Goal: Information Seeking & Learning: Learn about a topic

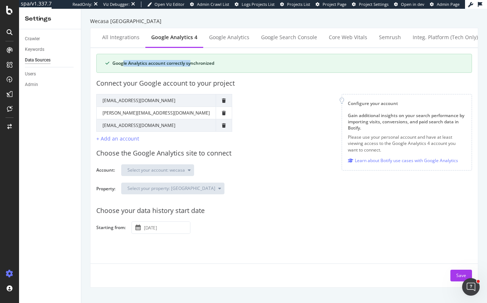
drag, startPoint x: 192, startPoint y: 64, endPoint x: 122, endPoint y: 62, distance: 70.4
click at [122, 62] on div "Google Analytics account correctly synchronized" at bounding box center [287, 63] width 350 height 7
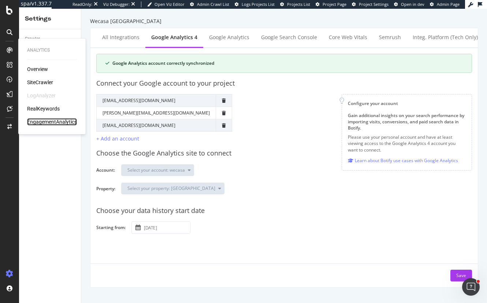
click at [40, 121] on div "EngagementAnalytics" at bounding box center [52, 121] width 50 height 7
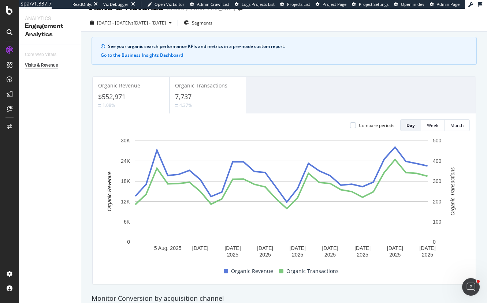
scroll to position [37, 0]
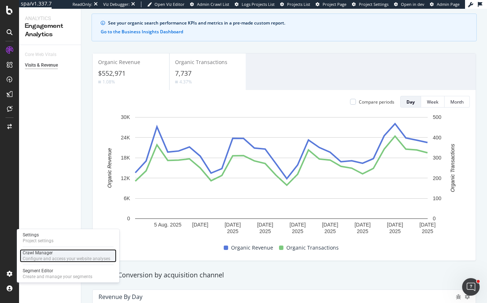
click at [55, 257] on div "Configure and access your website analyses" at bounding box center [67, 259] width 88 height 6
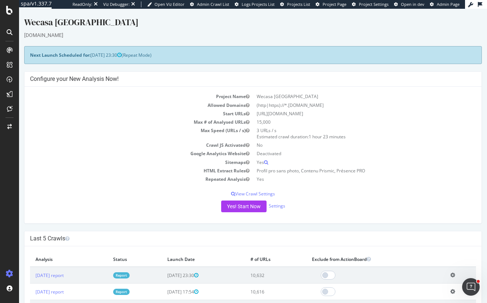
click at [130, 274] on link "Report" at bounding box center [121, 275] width 16 height 6
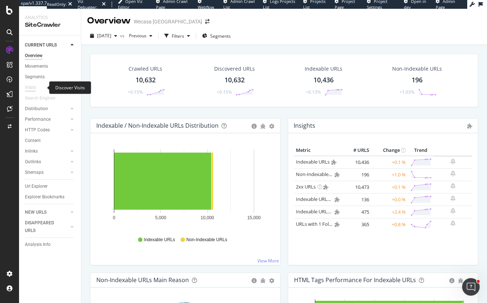
drag, startPoint x: 29, startPoint y: 86, endPoint x: 35, endPoint y: 89, distance: 6.4
click at [29, 86] on div "Visits" at bounding box center [30, 88] width 11 height 8
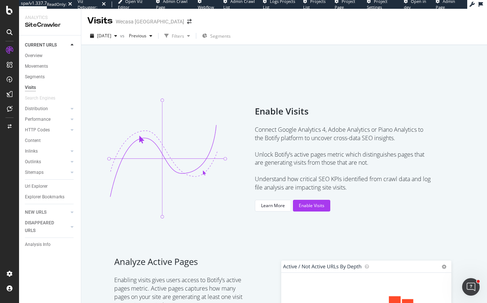
click at [188, 90] on div "Enable Visits Connect Google Analytics 4, Adobe Analytics or Piano Analytics to…" at bounding box center [284, 157] width 388 height 157
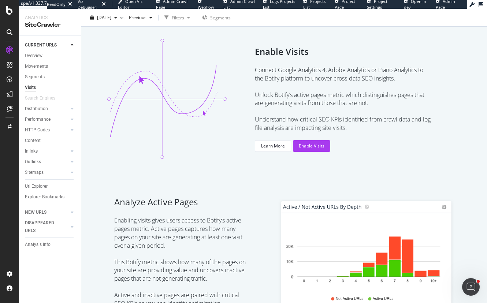
scroll to position [146, 0]
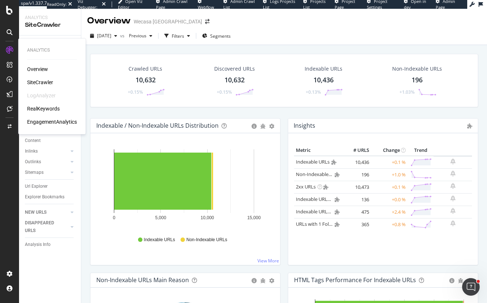
click at [48, 123] on div "EngagementAnalytics" at bounding box center [52, 121] width 50 height 7
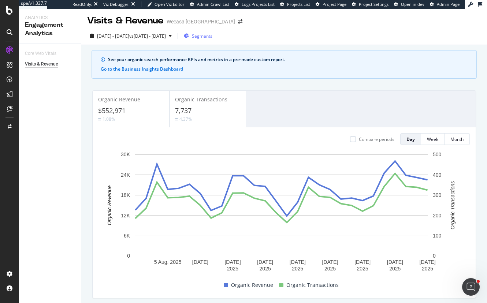
click at [212, 34] on span "Segments" at bounding box center [202, 36] width 21 height 6
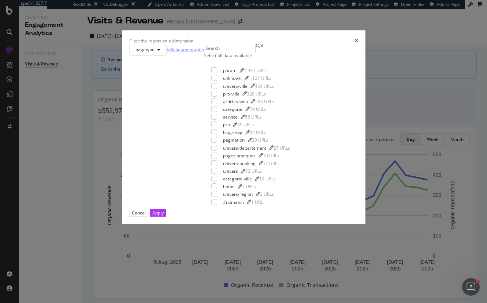
click at [204, 53] on link "Edit Segmentation" at bounding box center [185, 50] width 37 height 8
click at [154, 53] on span "pagetype" at bounding box center [144, 49] width 19 height 6
click at [193, 108] on span "univers" at bounding box center [191, 108] width 26 height 7
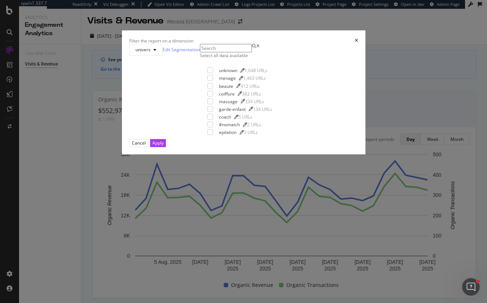
click at [200, 52] on input "modal" at bounding box center [226, 48] width 52 height 8
click at [150, 53] on span "univers" at bounding box center [142, 49] width 15 height 6
click at [191, 156] on span "domaine" at bounding box center [191, 154] width 26 height 7
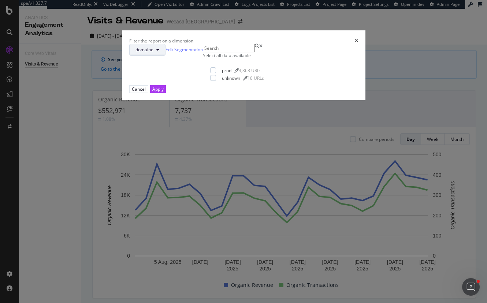
click at [153, 53] on span "domaine" at bounding box center [144, 49] width 18 height 6
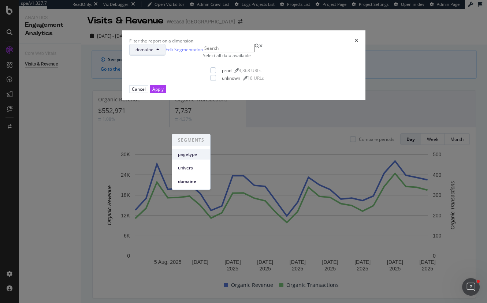
click at [196, 153] on span "pagetype" at bounding box center [191, 154] width 26 height 7
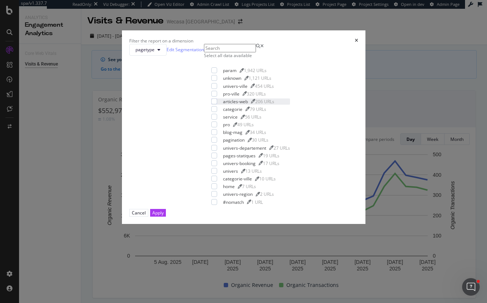
scroll to position [4, 0]
click at [310, 38] on div "Filter the report on a dimension" at bounding box center [243, 41] width 229 height 6
